Goal: Information Seeking & Learning: Learn about a topic

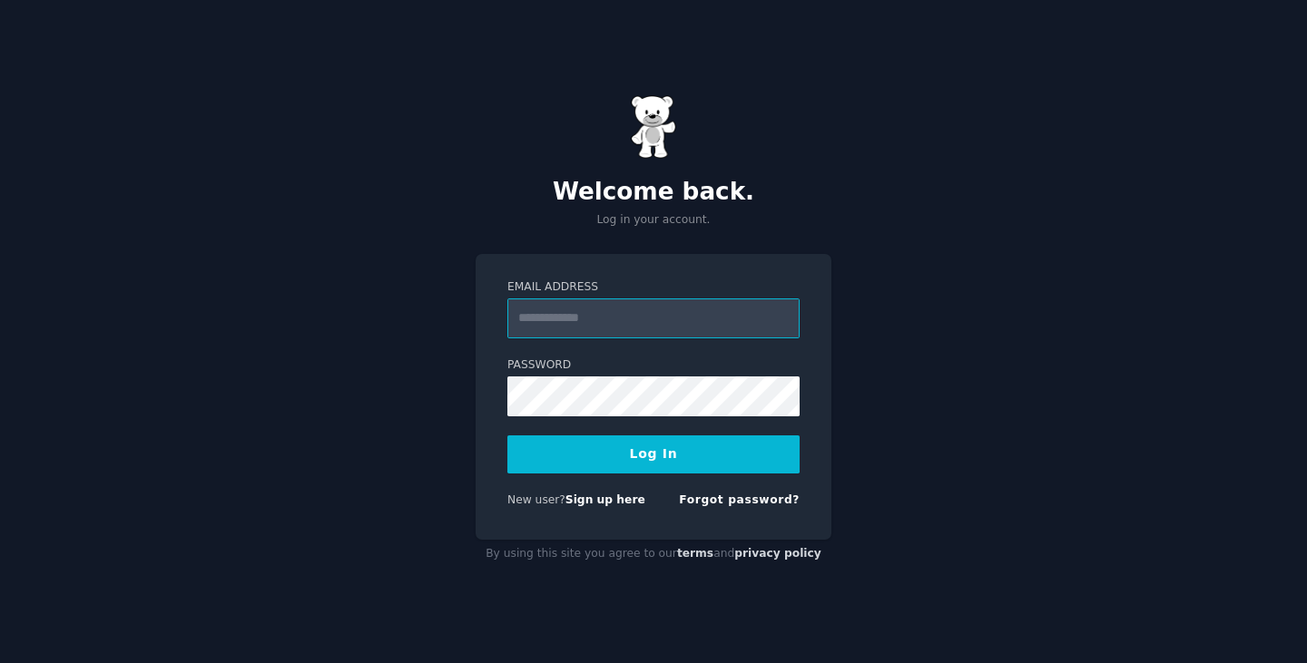
click at [617, 316] on input "Email Address" at bounding box center [653, 319] width 292 height 40
type input "**********"
click at [659, 453] on button "Log In" at bounding box center [653, 455] width 292 height 38
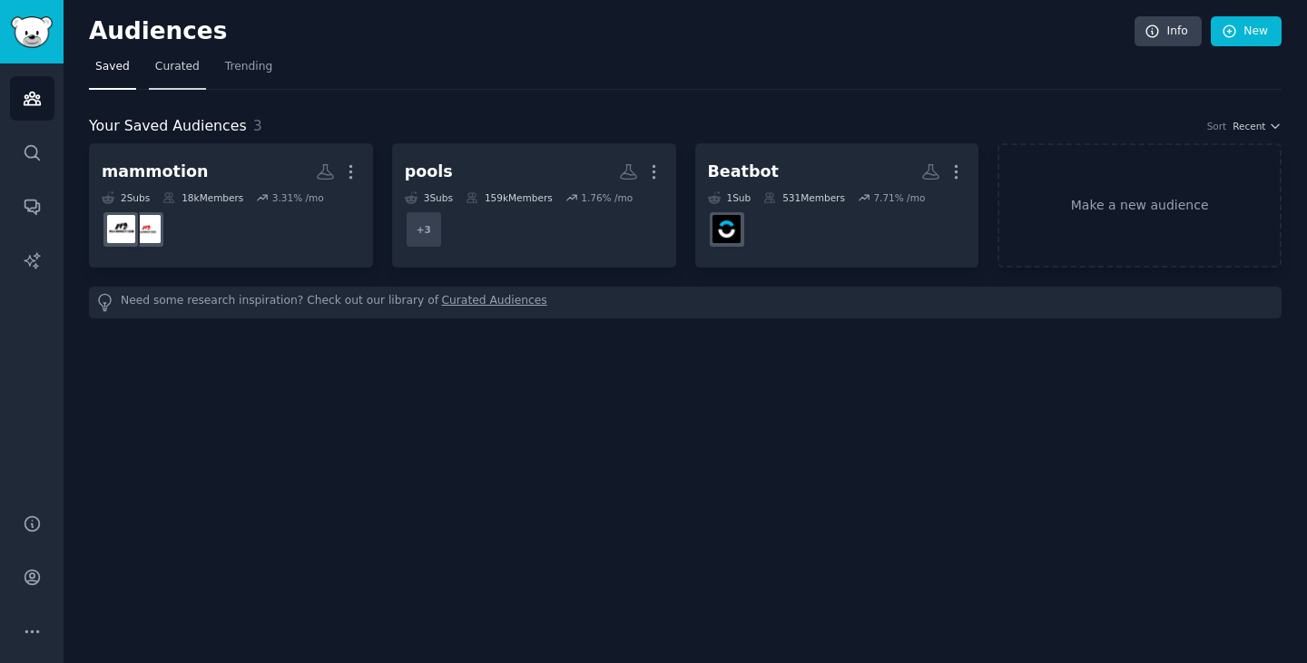
click at [178, 81] on link "Curated" at bounding box center [177, 71] width 57 height 37
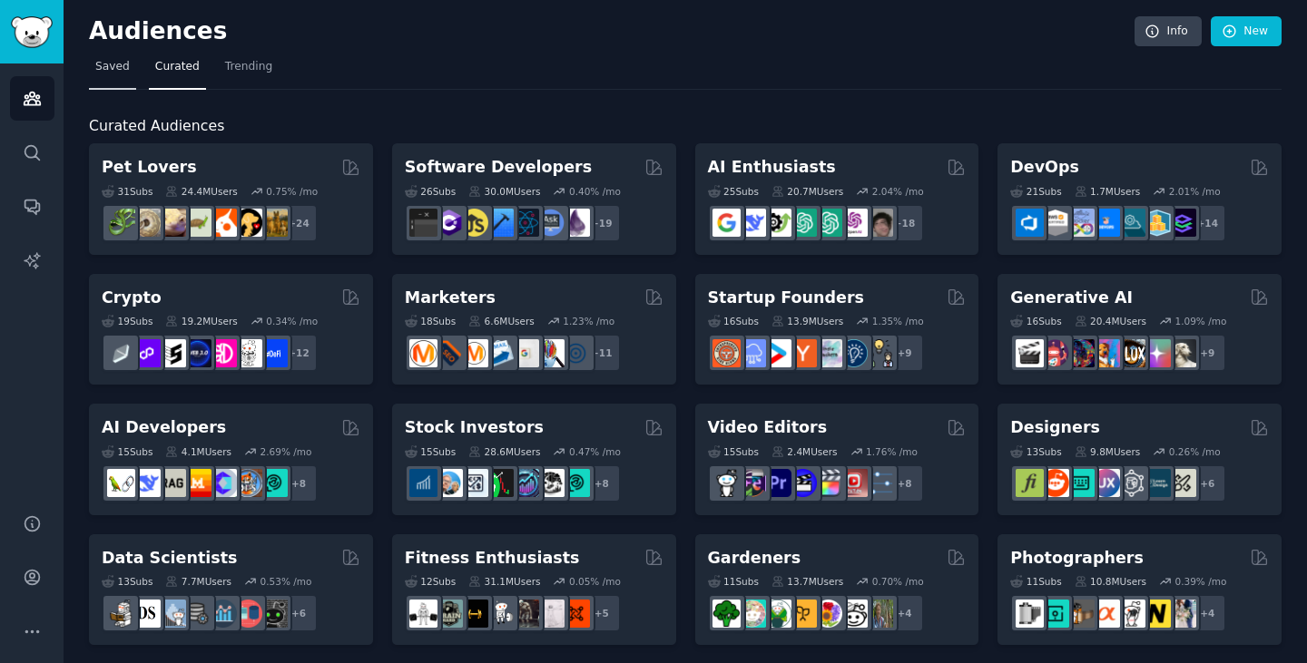
click at [122, 75] on link "Saved" at bounding box center [112, 71] width 47 height 37
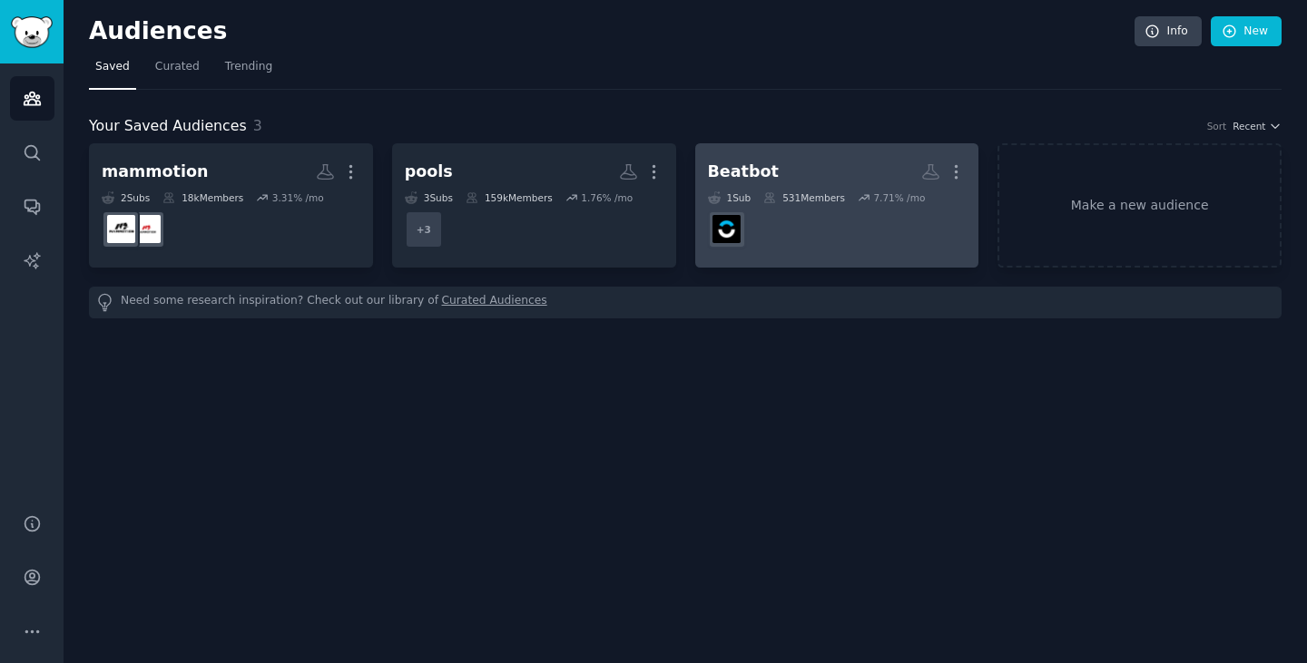
click at [752, 176] on div "Beatbot" at bounding box center [743, 172] width 71 height 23
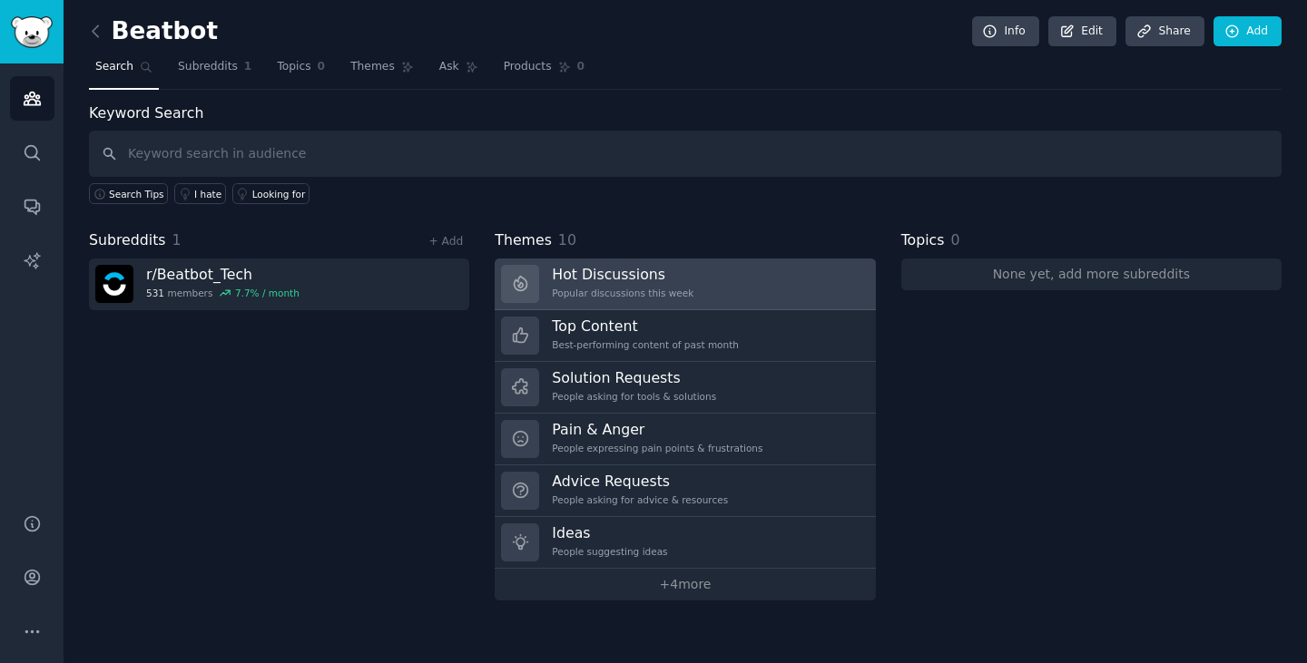
click at [613, 265] on h3 "Hot Discussions" at bounding box center [623, 274] width 142 height 19
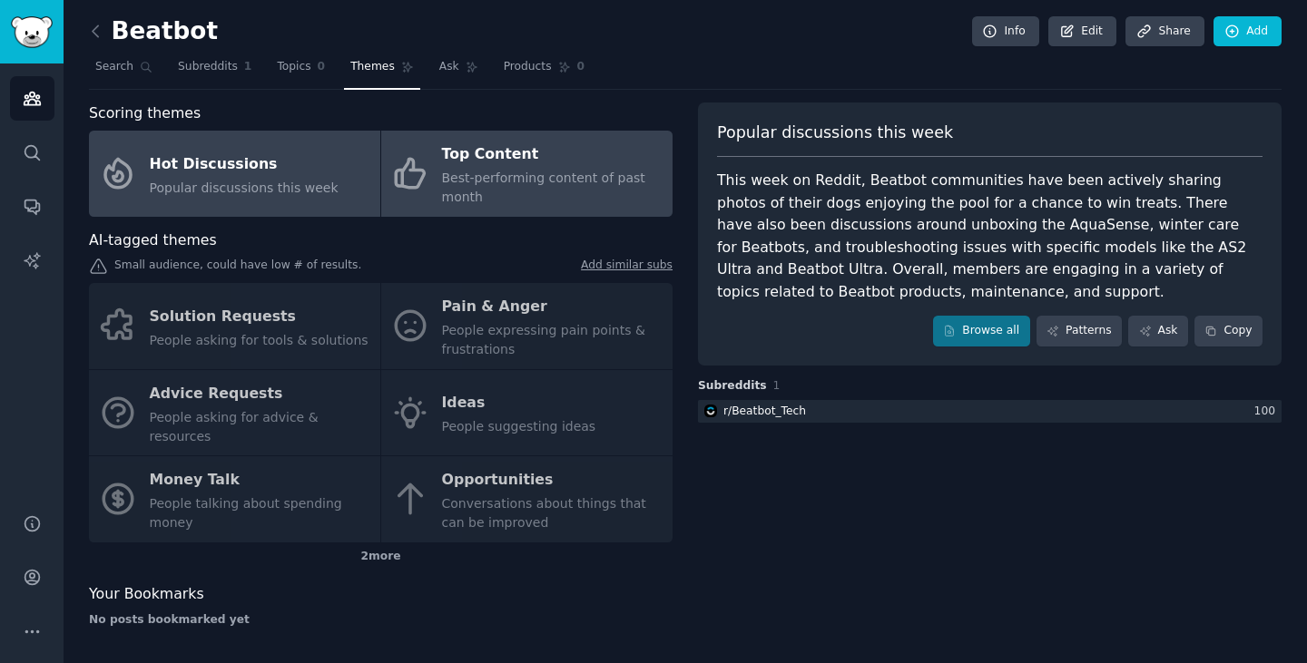
click at [510, 183] on span "Best-performing content of past month" at bounding box center [543, 188] width 203 height 34
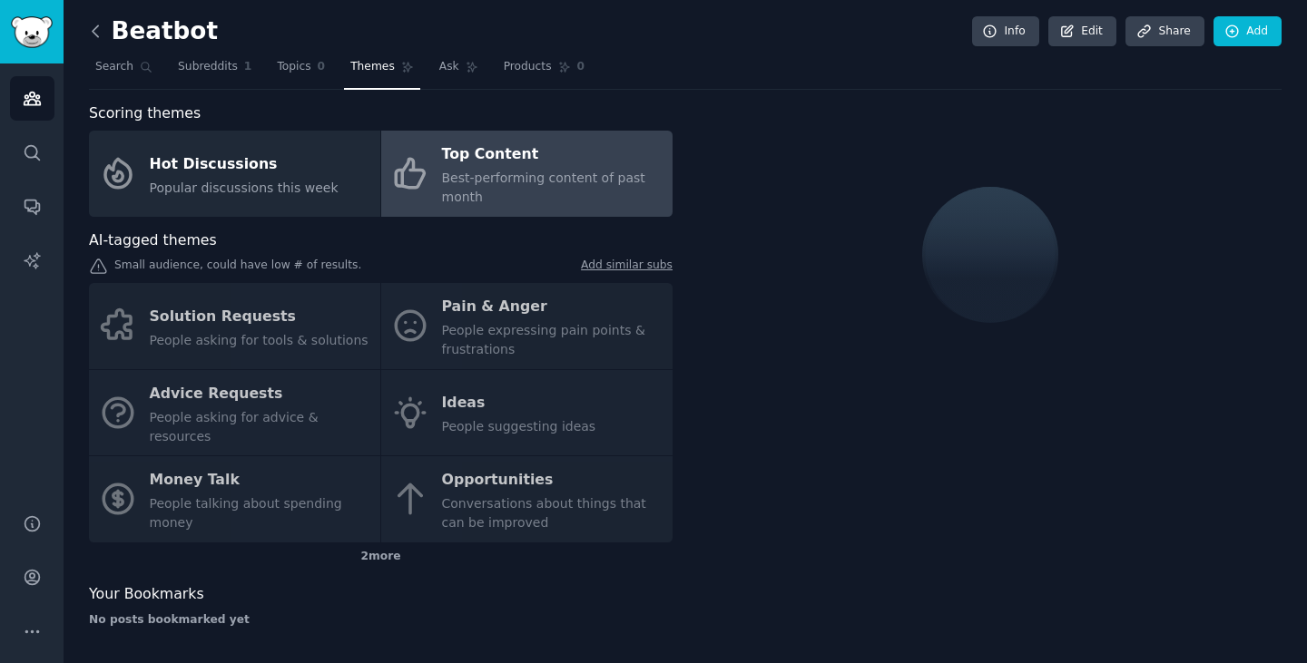
click at [94, 28] on icon at bounding box center [95, 30] width 5 height 11
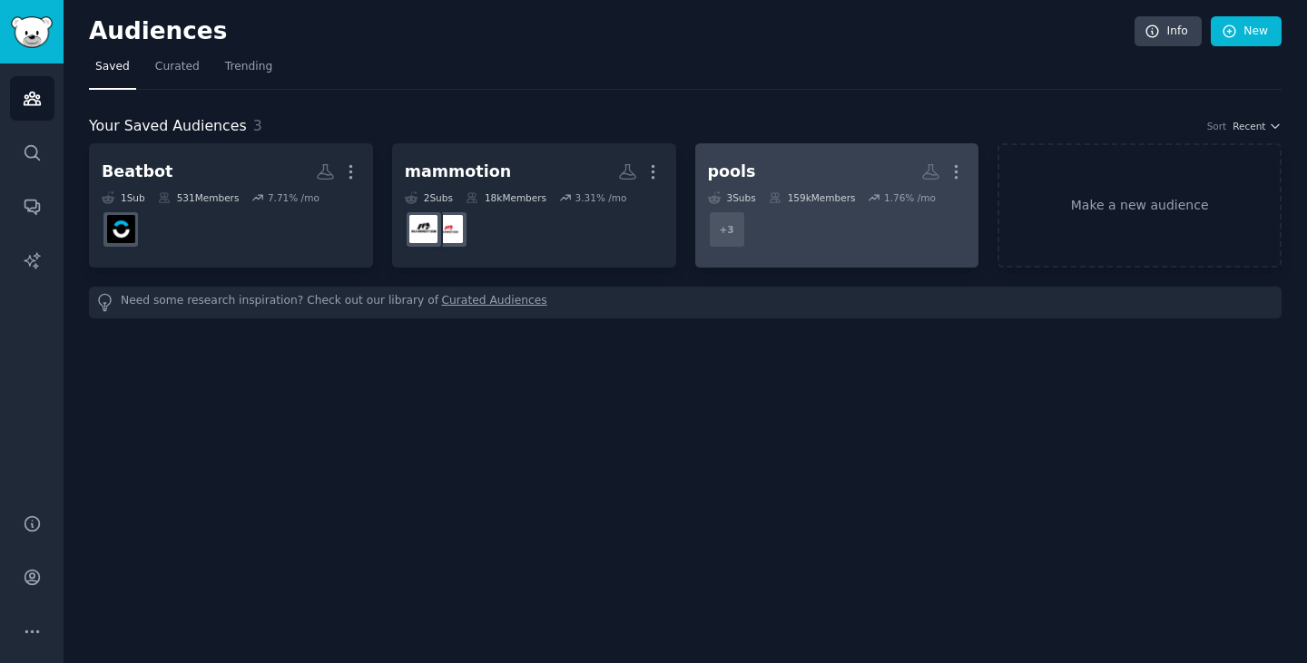
click at [748, 191] on div "3 Sub s" at bounding box center [732, 197] width 48 height 13
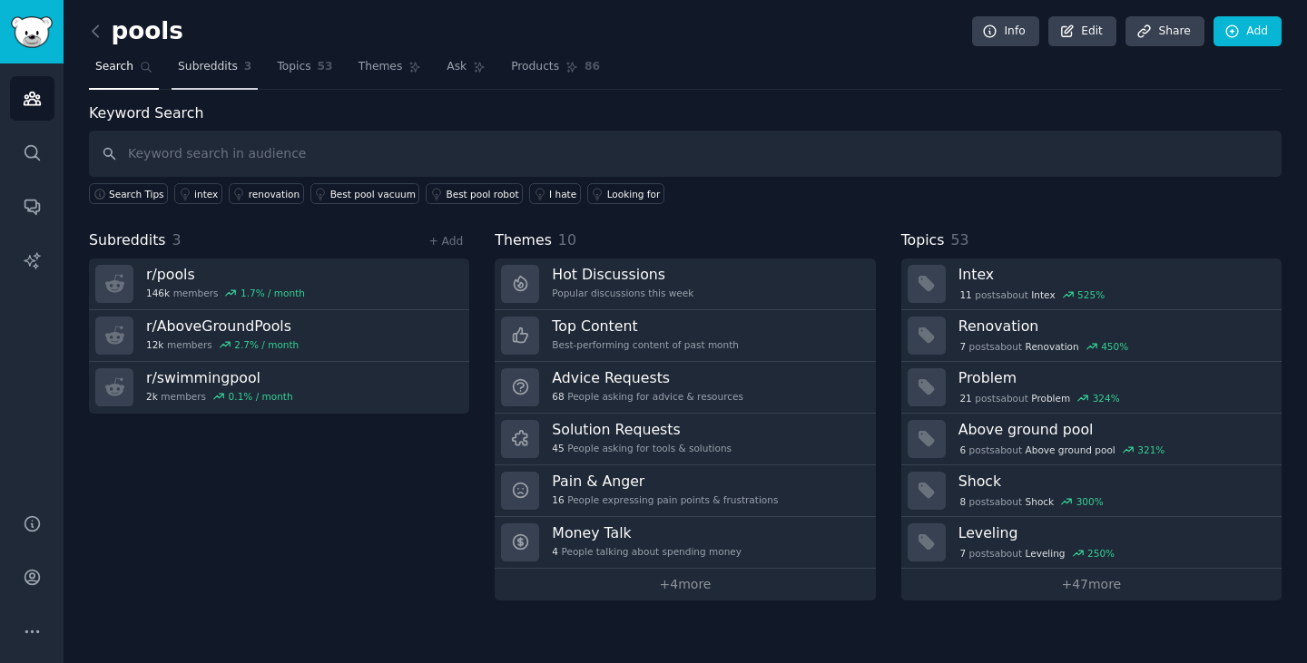
click at [198, 66] on span "Subreddits" at bounding box center [208, 67] width 60 height 16
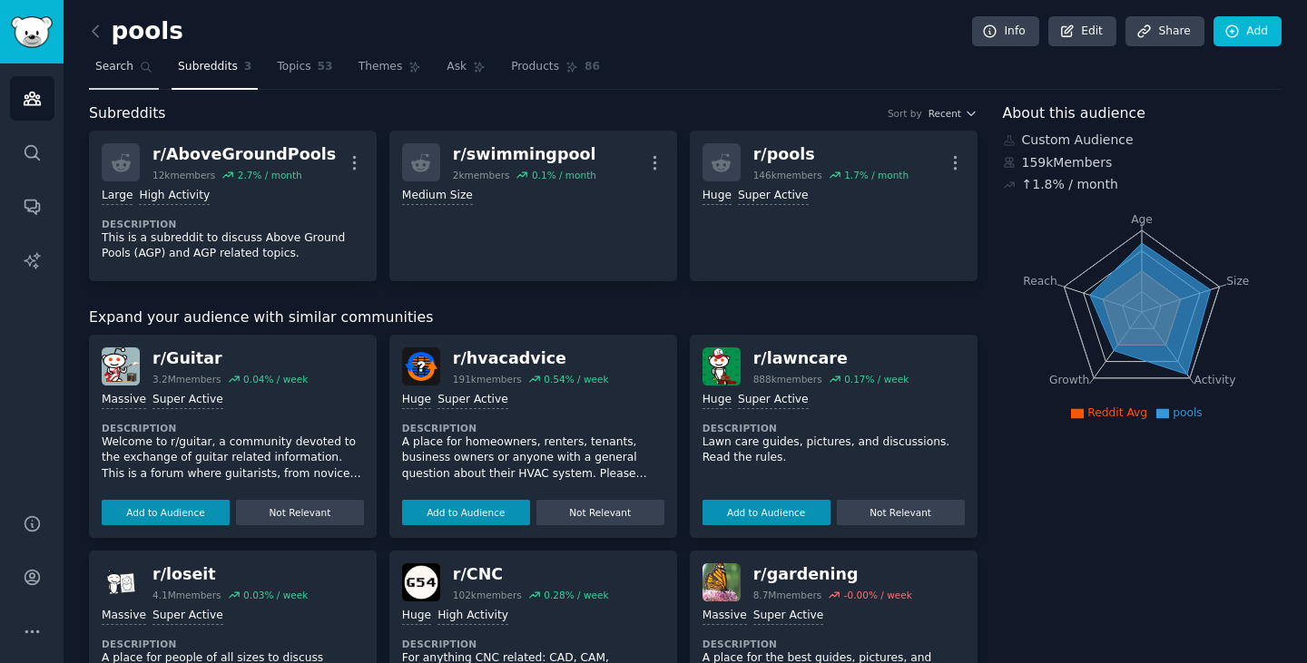
click at [140, 72] on icon at bounding box center [146, 67] width 13 height 13
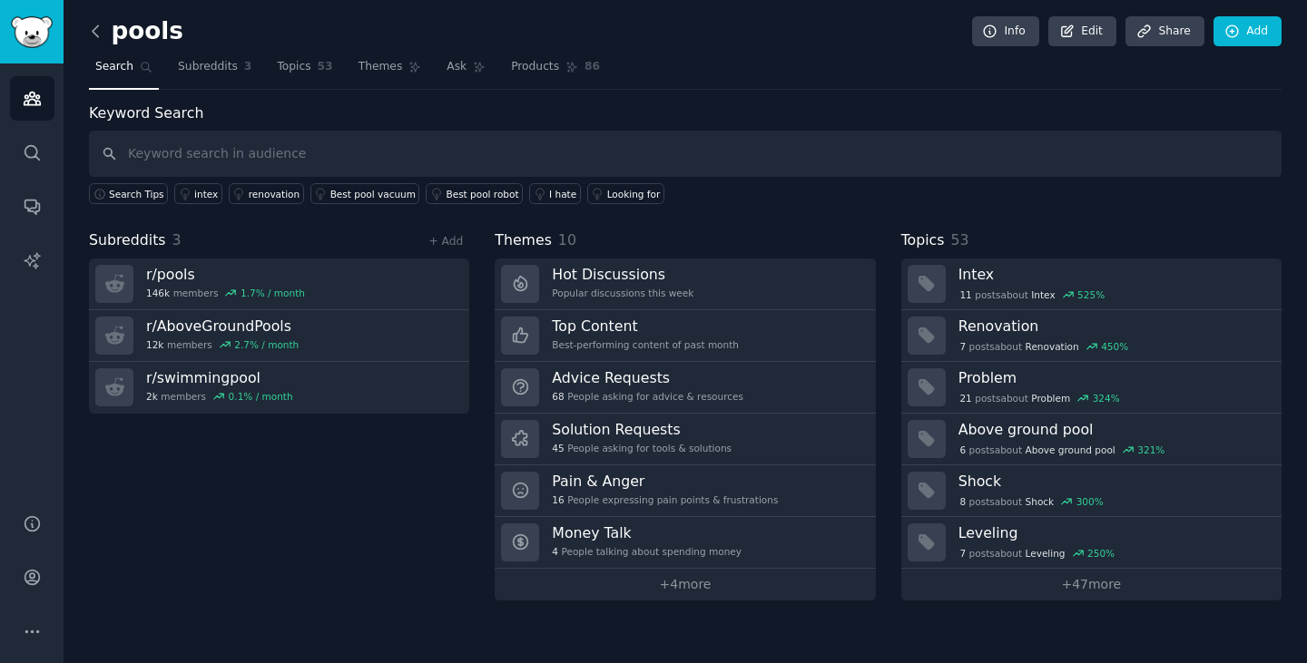
click at [90, 32] on icon at bounding box center [95, 31] width 19 height 19
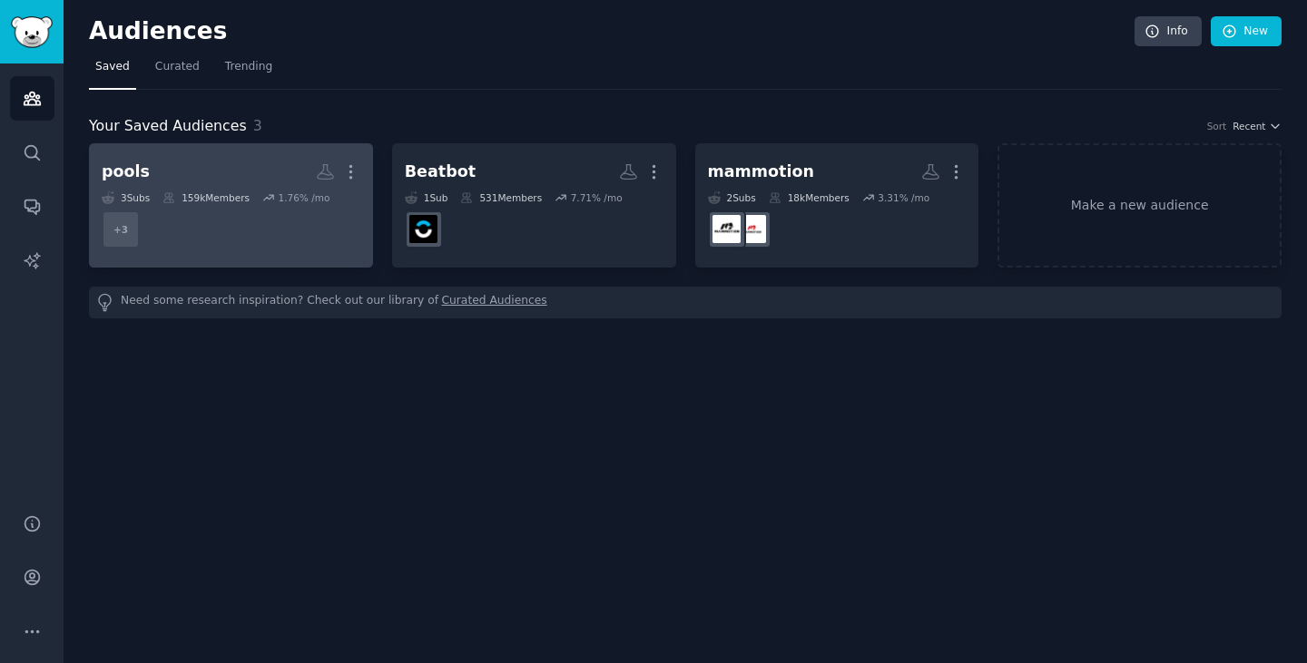
click at [203, 237] on dd "+ 3" at bounding box center [231, 229] width 259 height 51
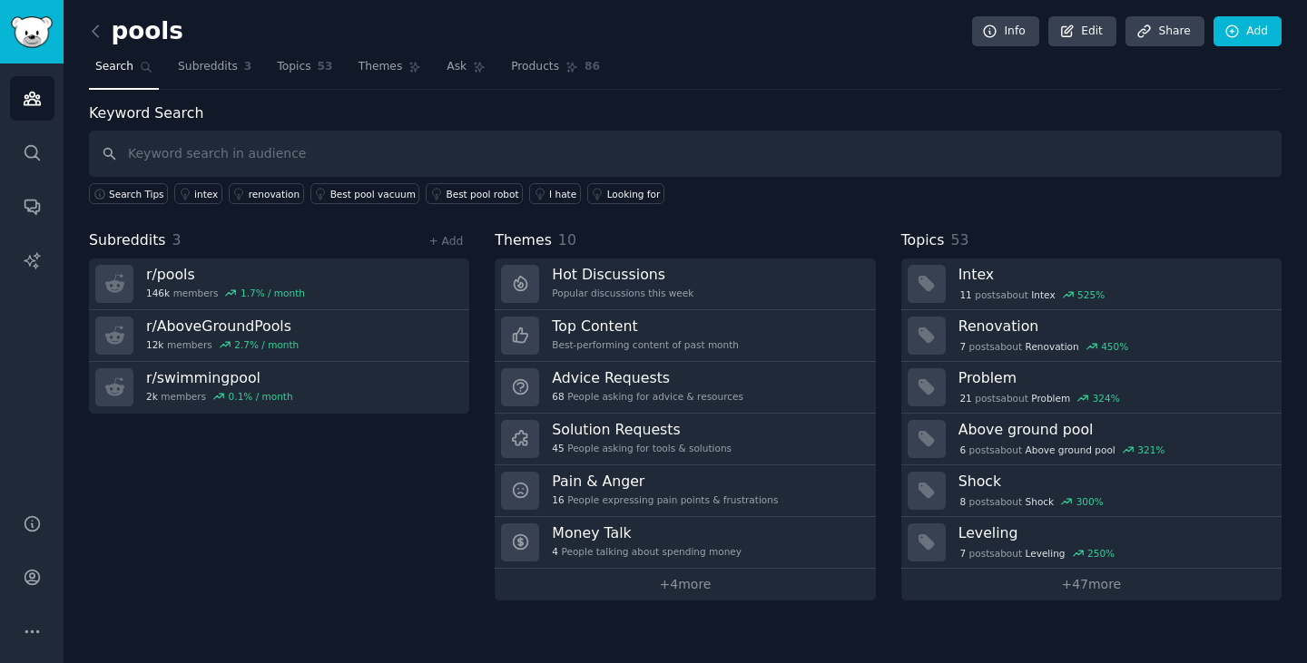
click at [103, 44] on link at bounding box center [100, 31] width 23 height 29
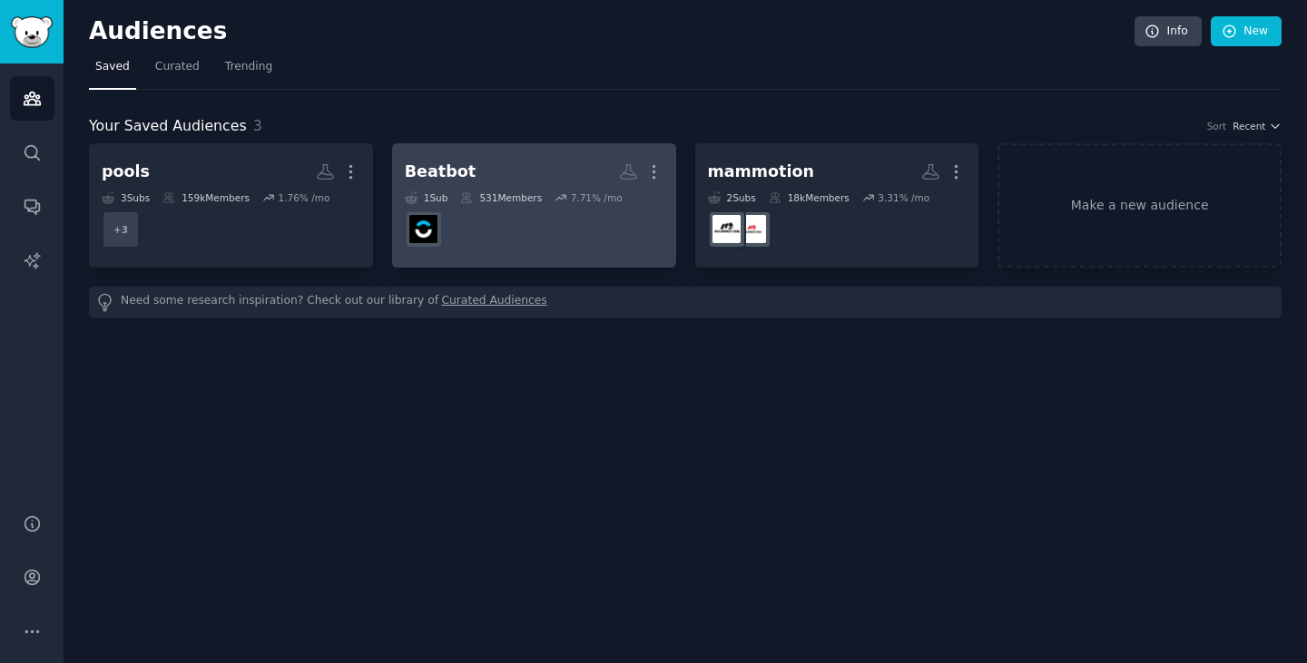
click at [478, 236] on dd "r/Beatbot_Tech" at bounding box center [534, 229] width 259 height 51
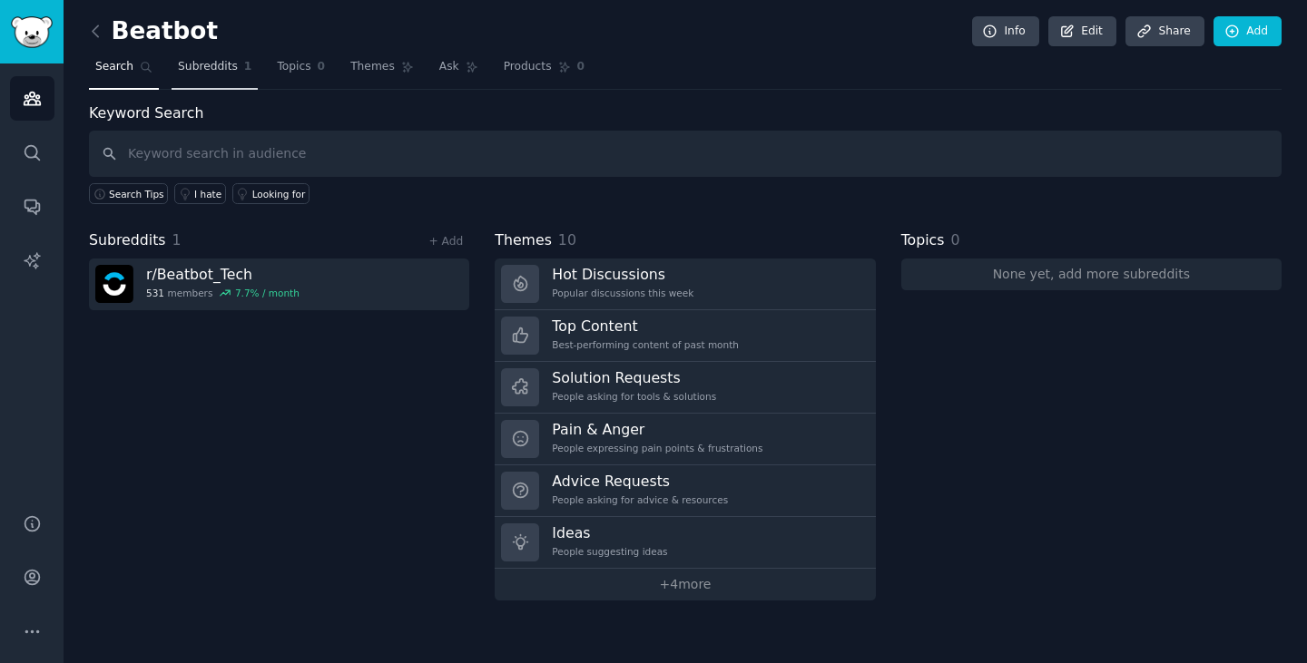
click at [209, 60] on span "Subreddits" at bounding box center [208, 67] width 60 height 16
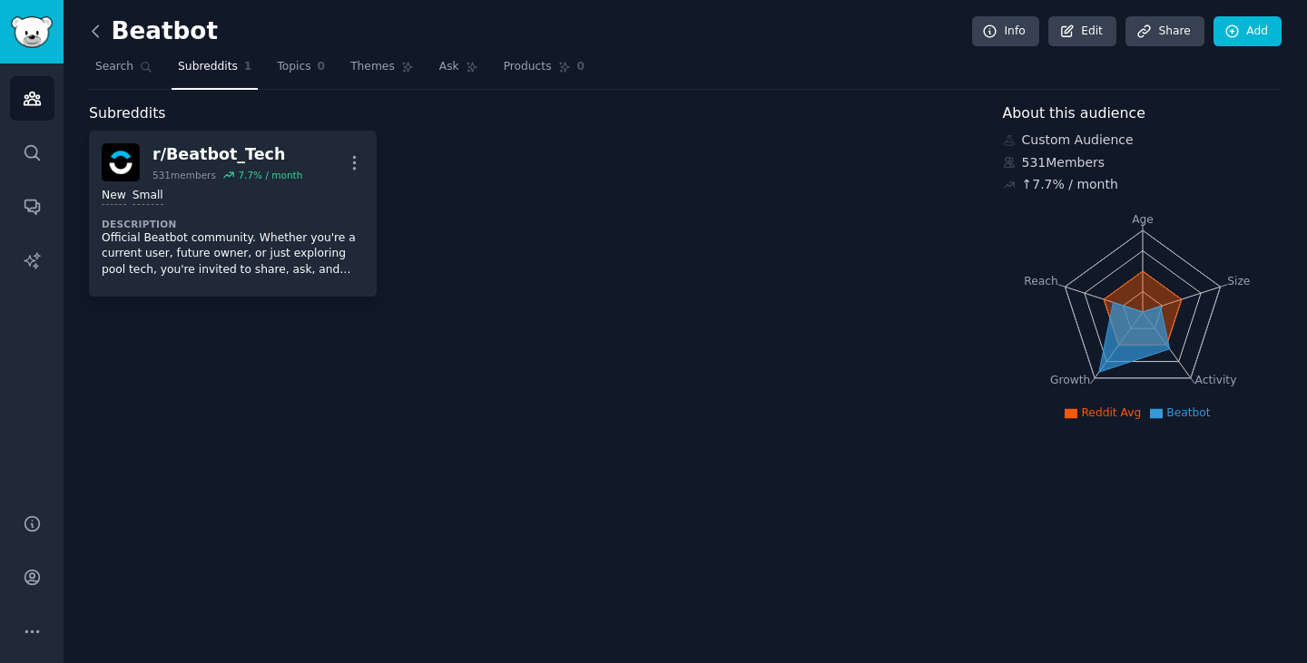
click at [94, 34] on icon at bounding box center [95, 31] width 19 height 19
